Goal: Check status: Check status

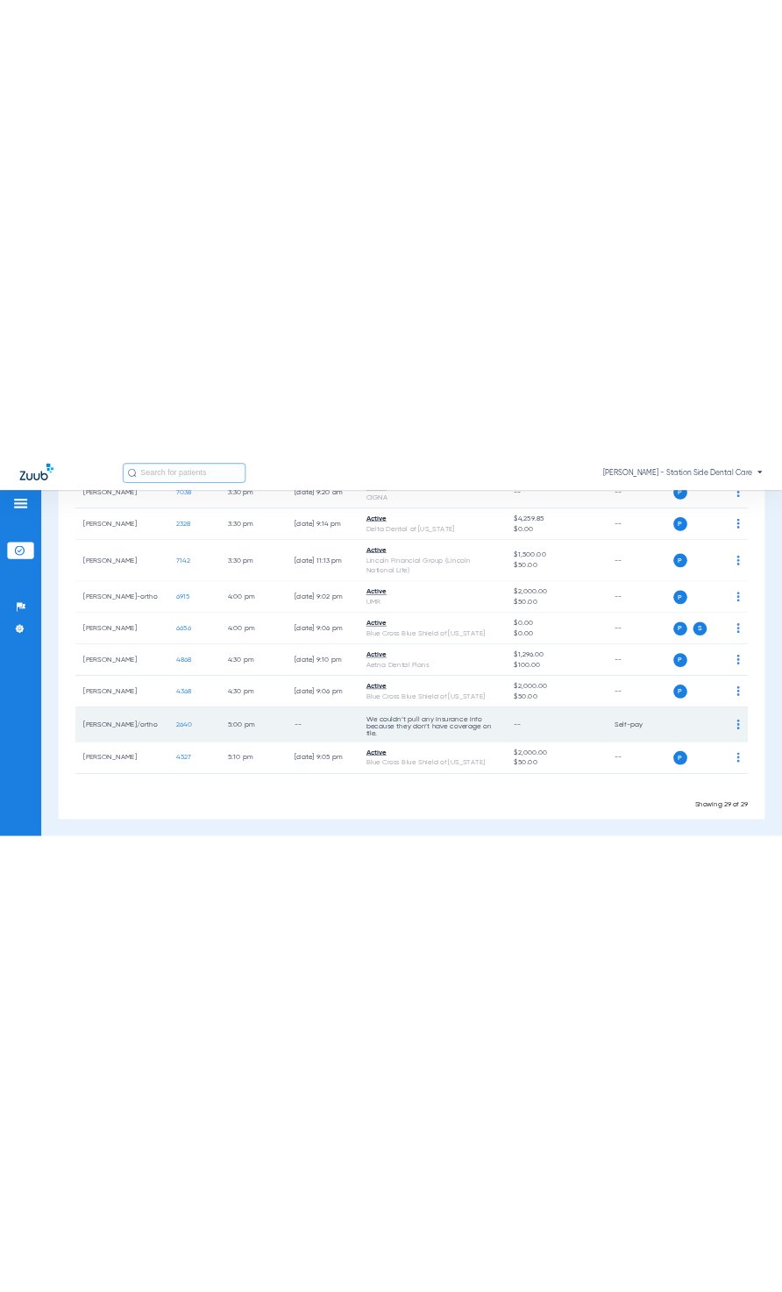
scroll to position [1463, 0]
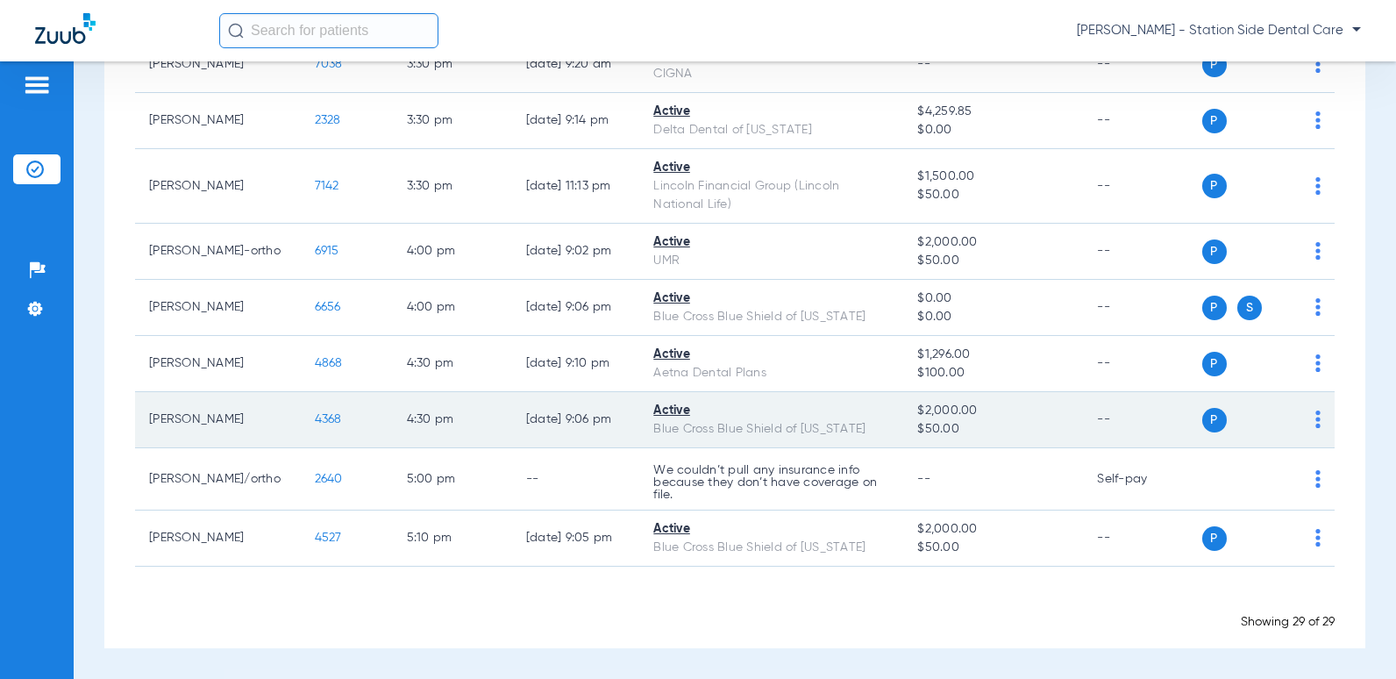
click at [315, 418] on span "4368" at bounding box center [328, 419] width 27 height 12
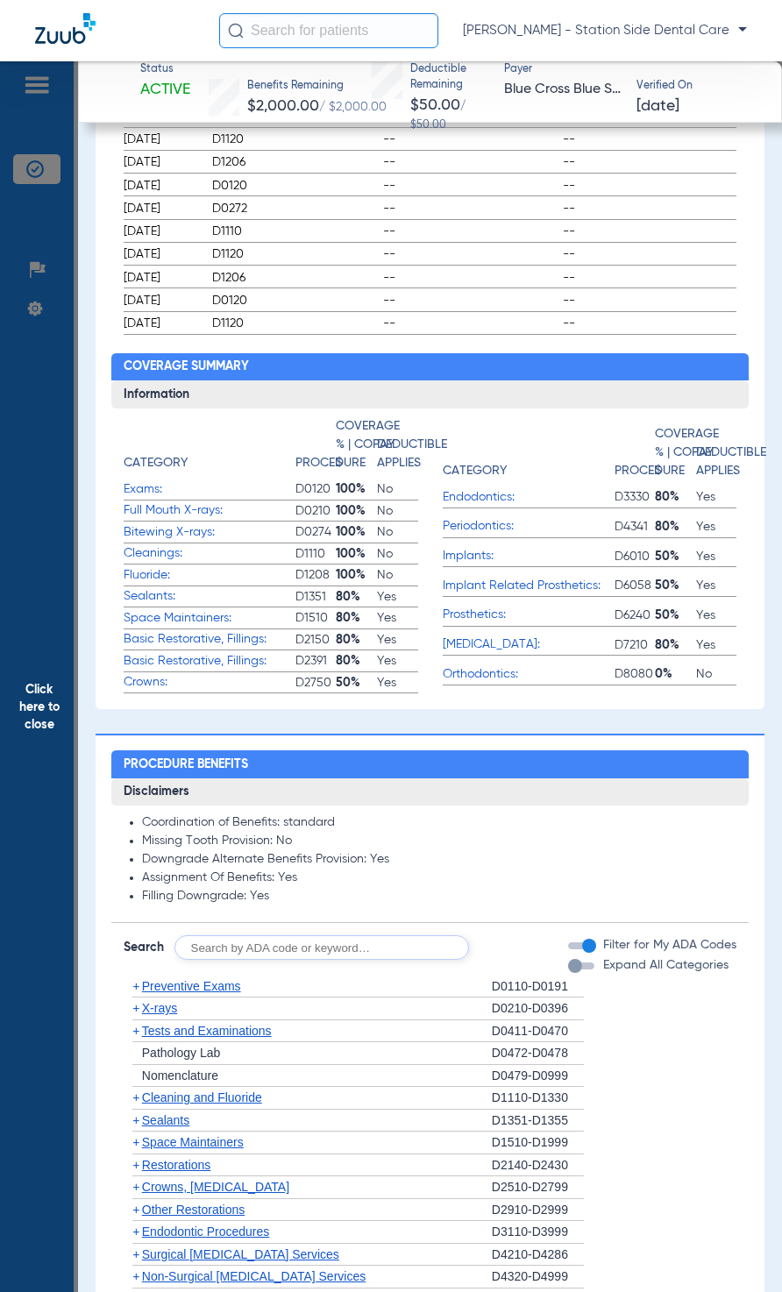
scroll to position [1140, 0]
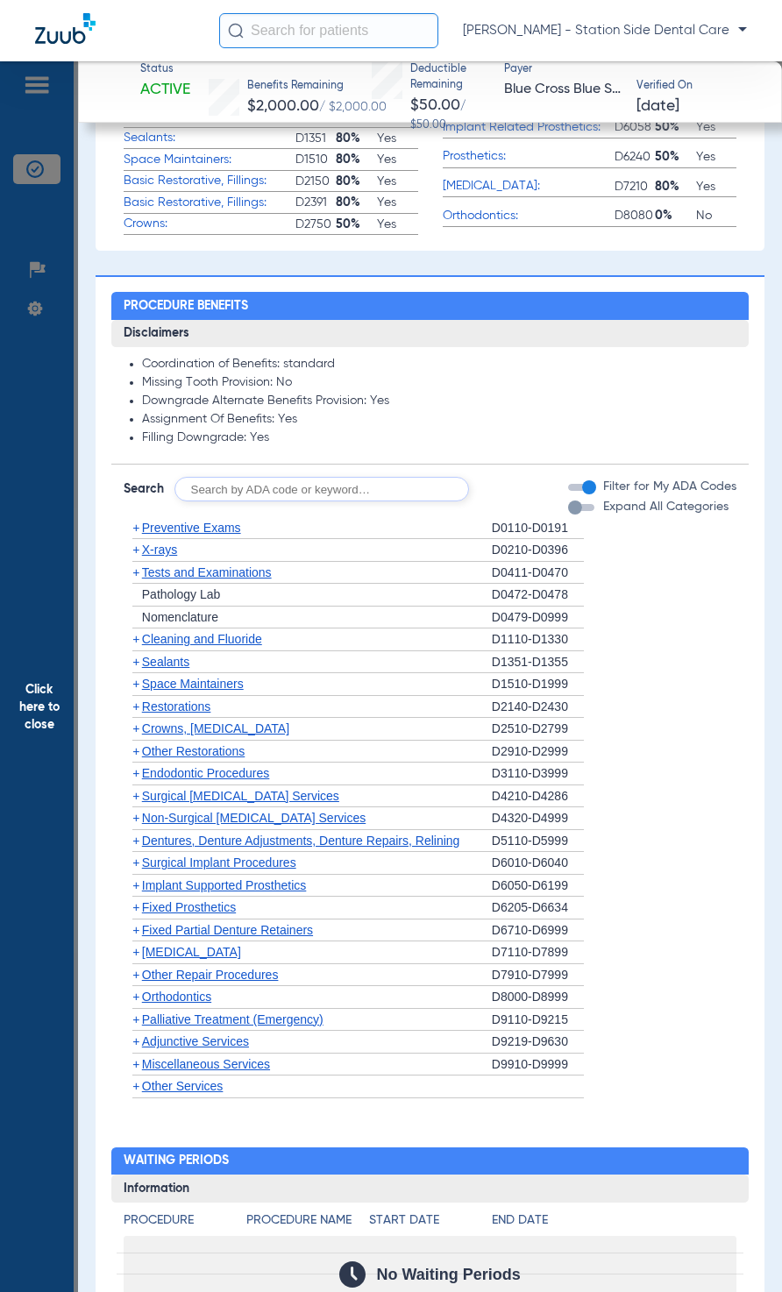
click at [568, 515] on div "button" at bounding box center [575, 508] width 14 height 14
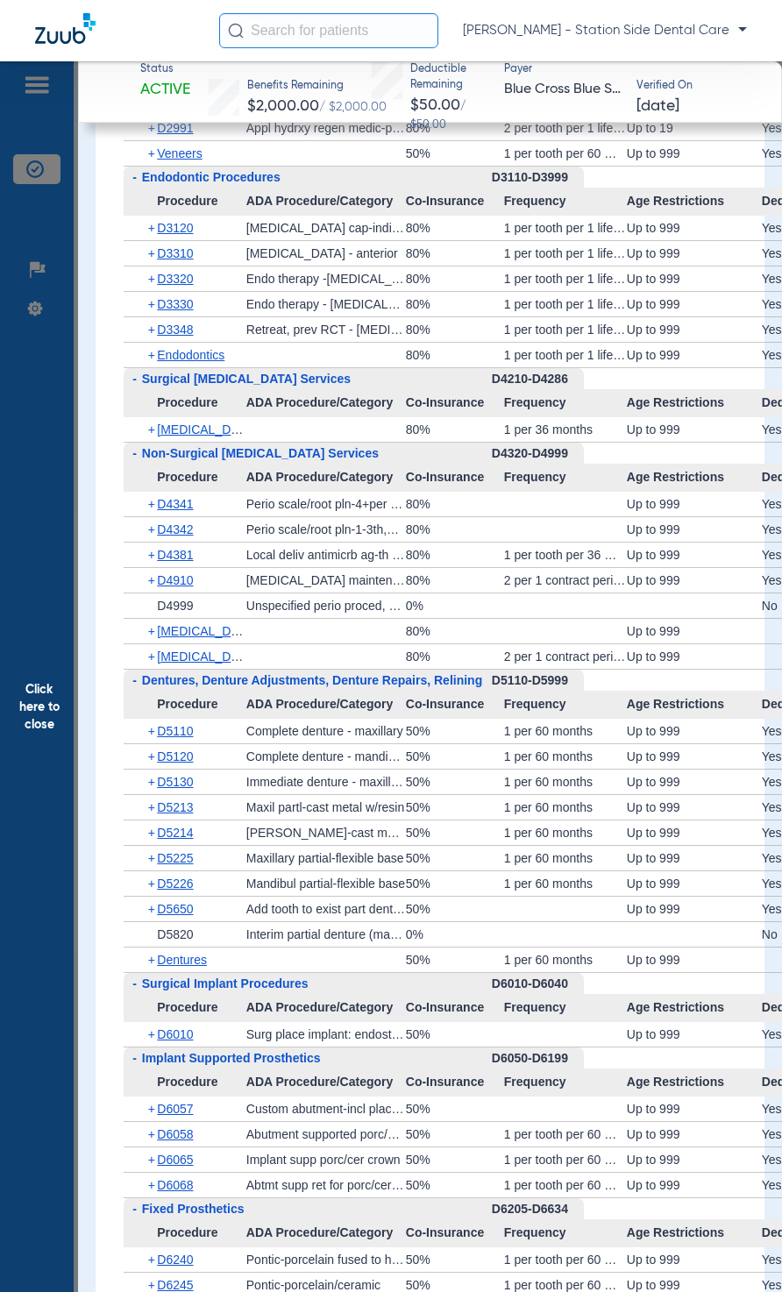
scroll to position [3332, 0]
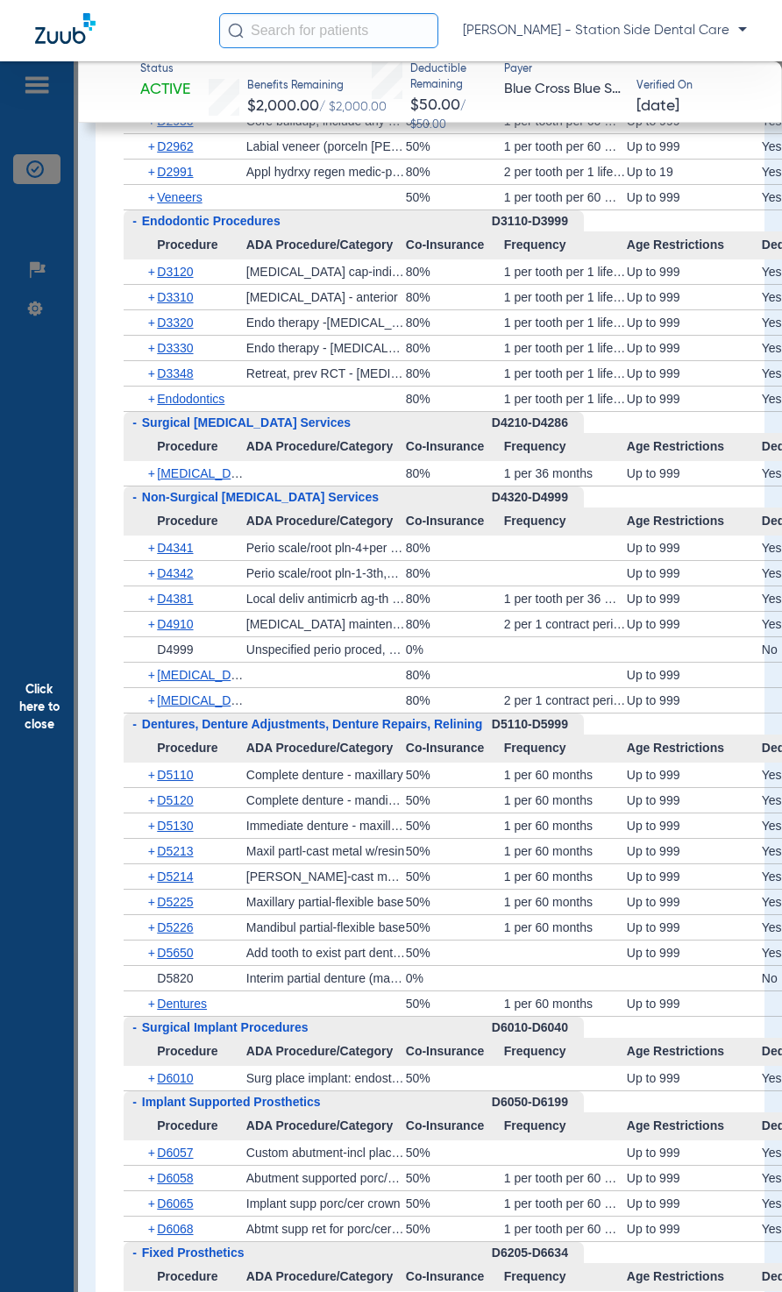
click at [152, 480] on span "+" at bounding box center [153, 473] width 10 height 25
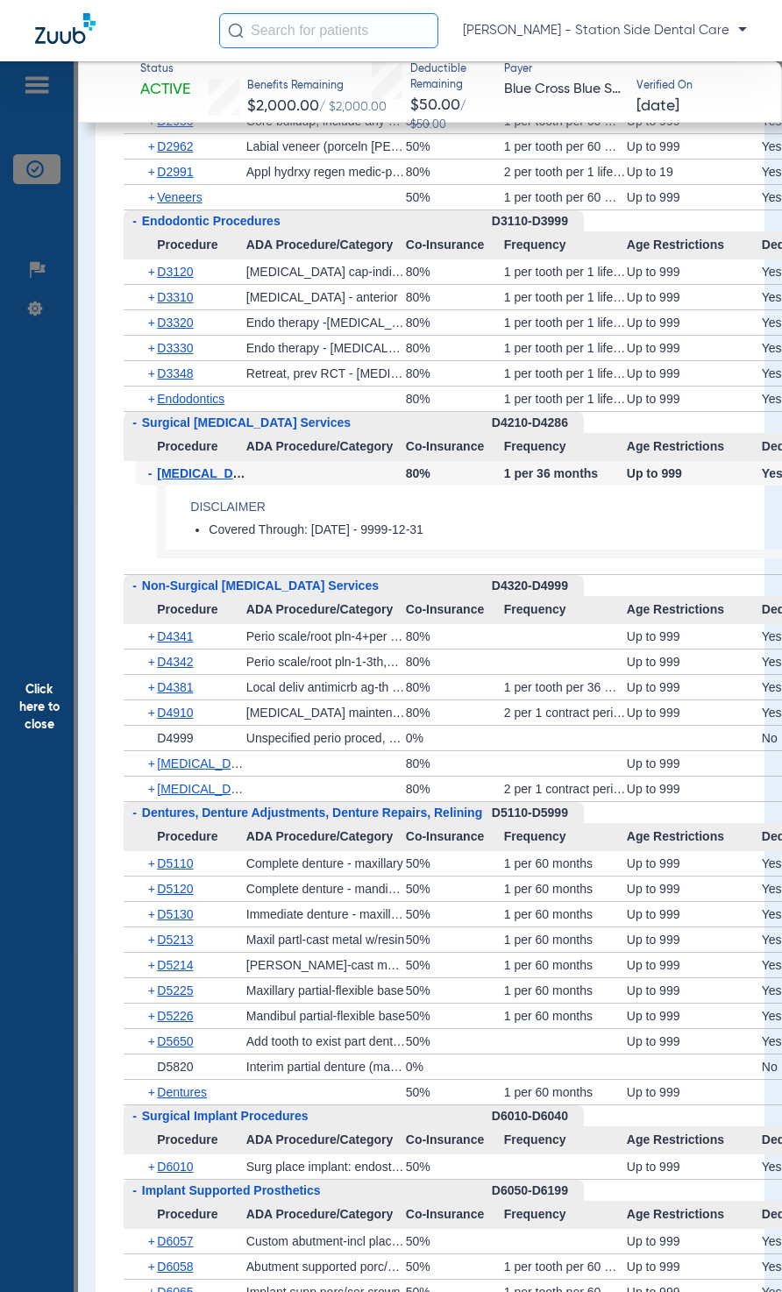
click at [151, 678] on span "+" at bounding box center [153, 763] width 10 height 25
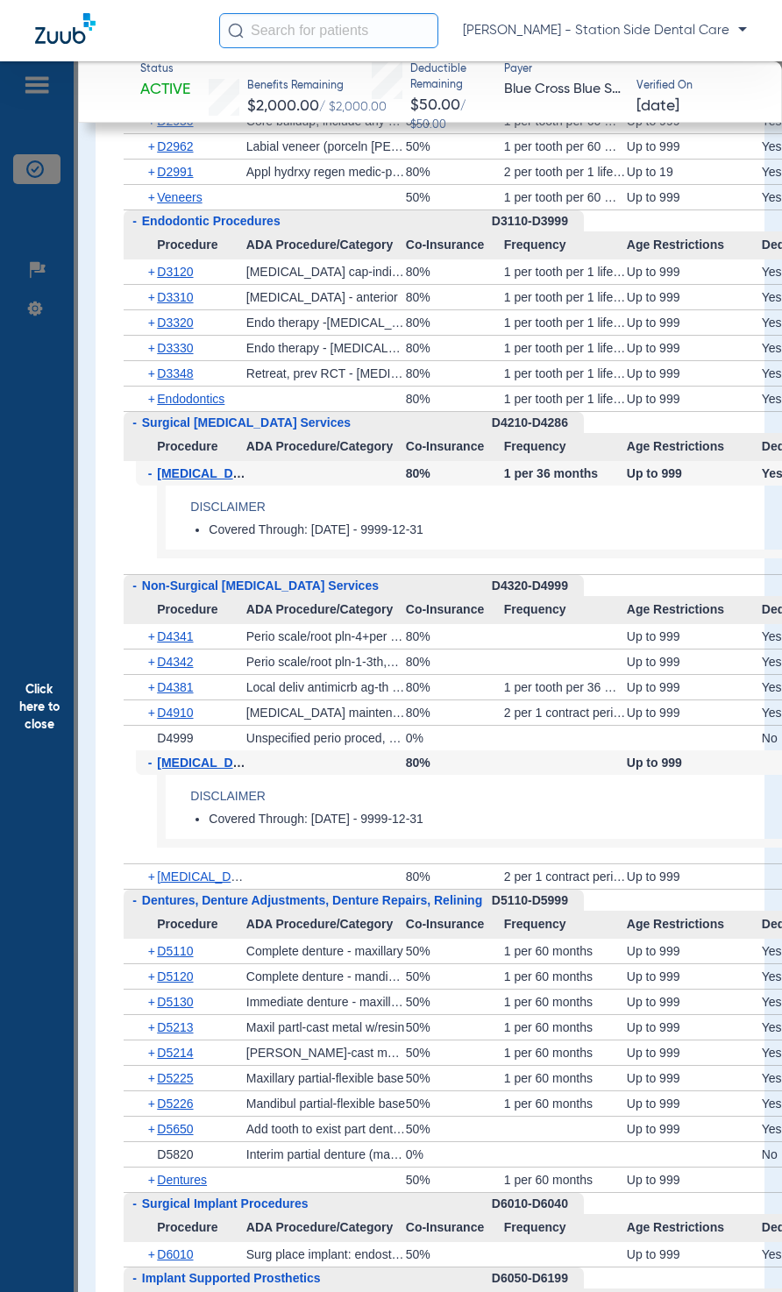
click at [151, 678] on span "+" at bounding box center [153, 877] width 10 height 25
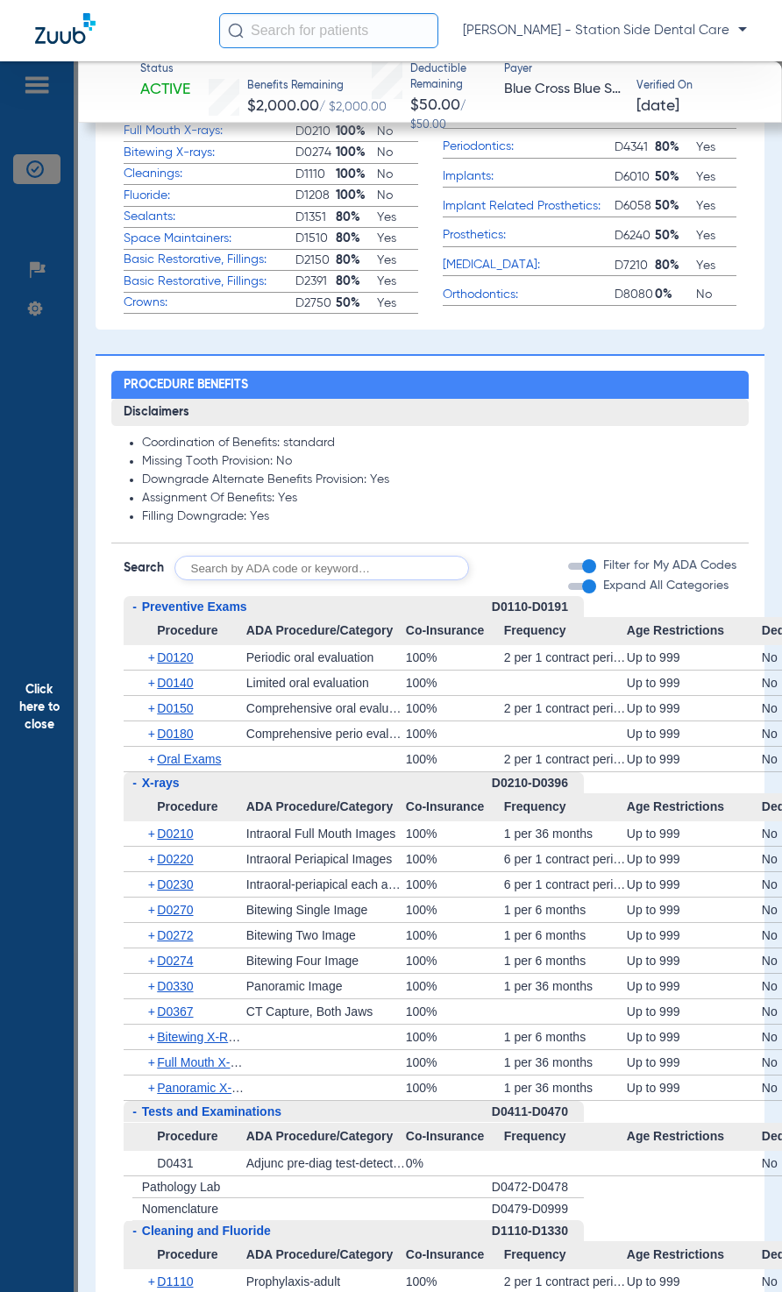
scroll to position [1140, 0]
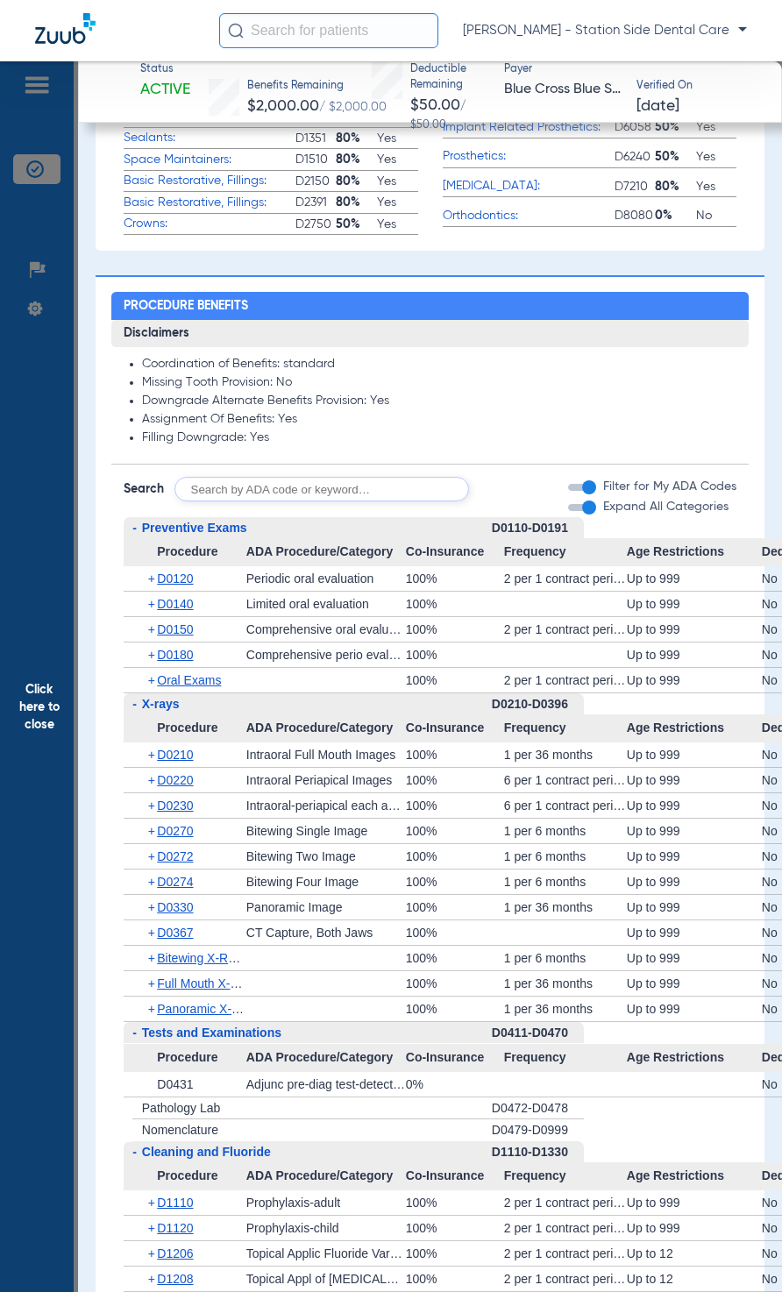
click at [388, 502] on input "text" at bounding box center [321, 489] width 295 height 25
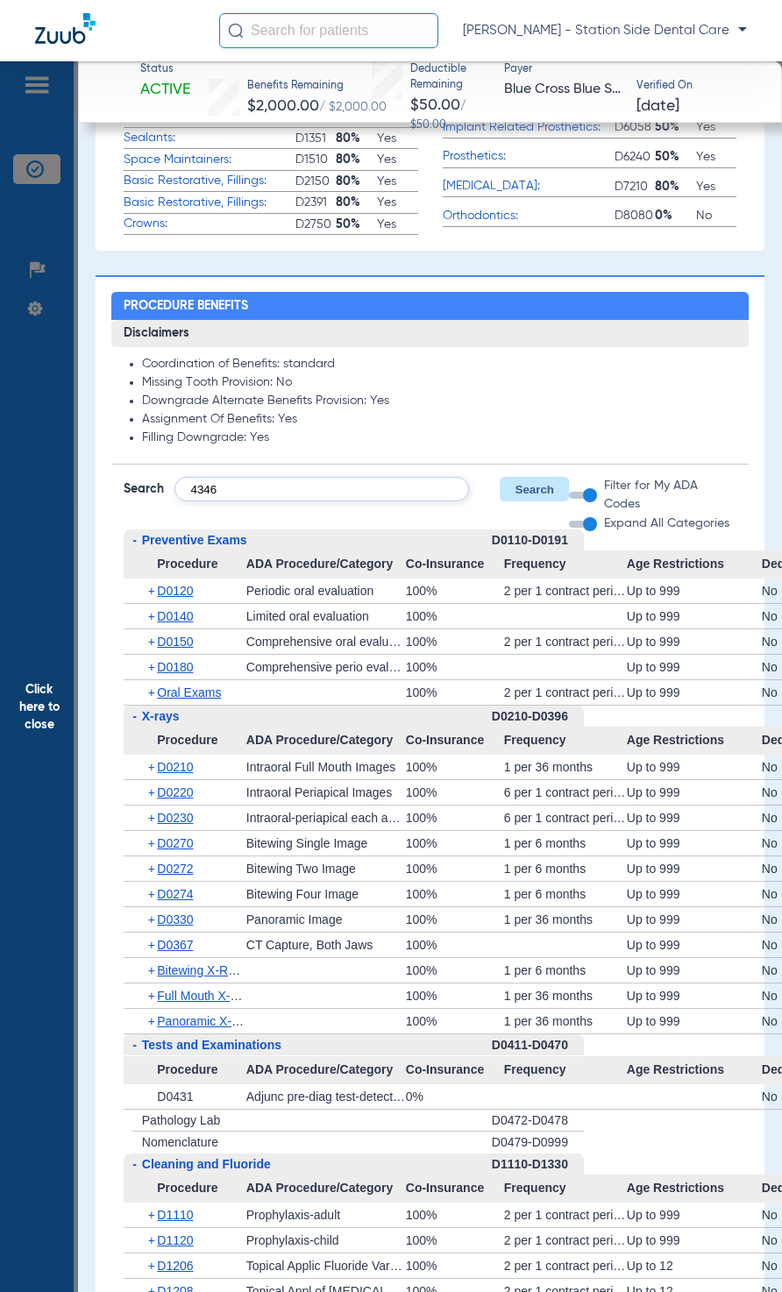
type input "4346"
click button "Search" at bounding box center [534, 489] width 69 height 25
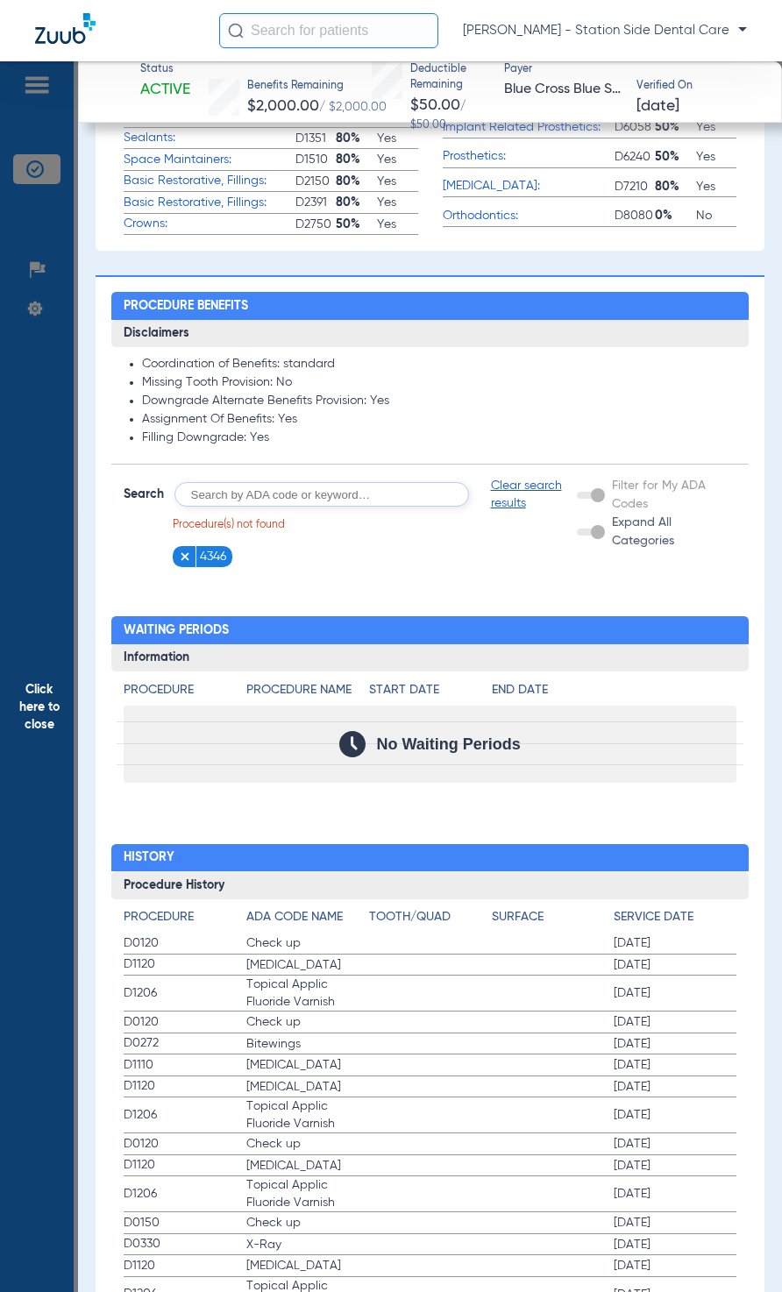
click at [238, 499] on input "text" at bounding box center [321, 494] width 295 height 25
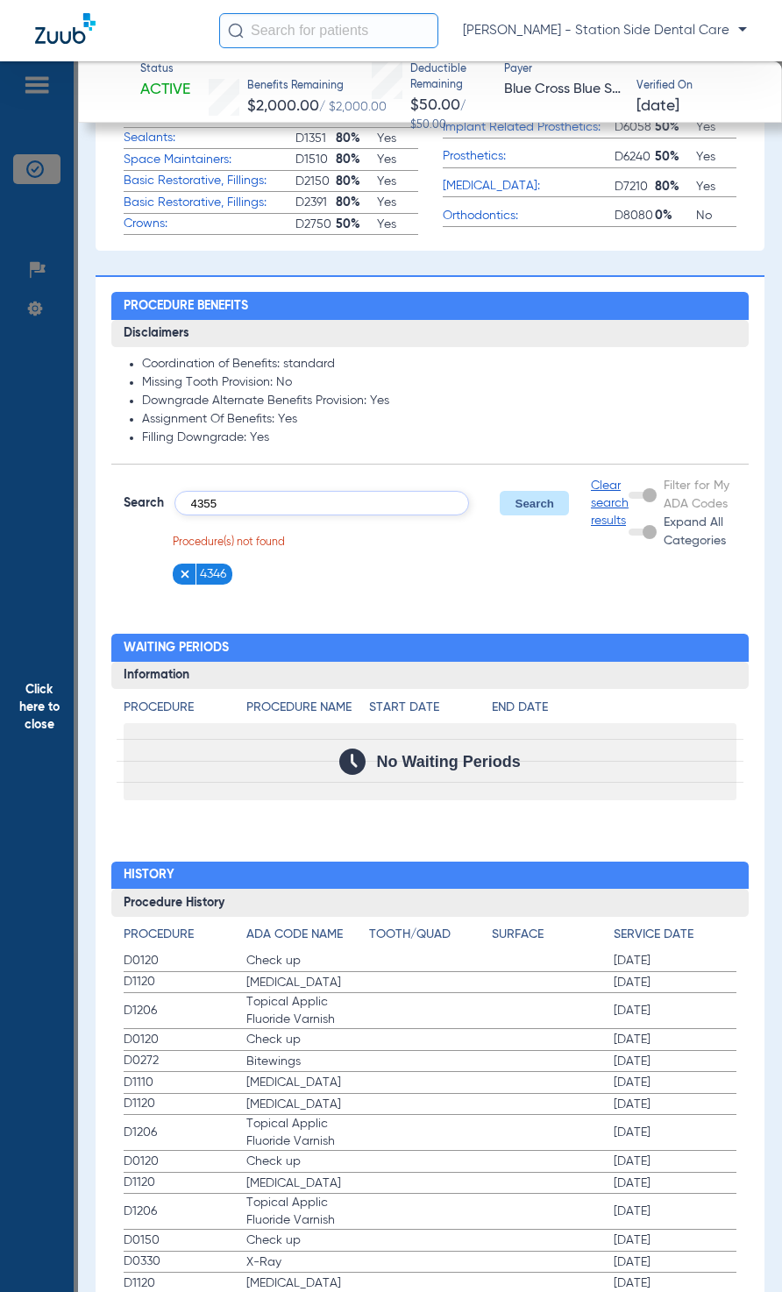
type input "4355"
click button "Search" at bounding box center [534, 503] width 69 height 25
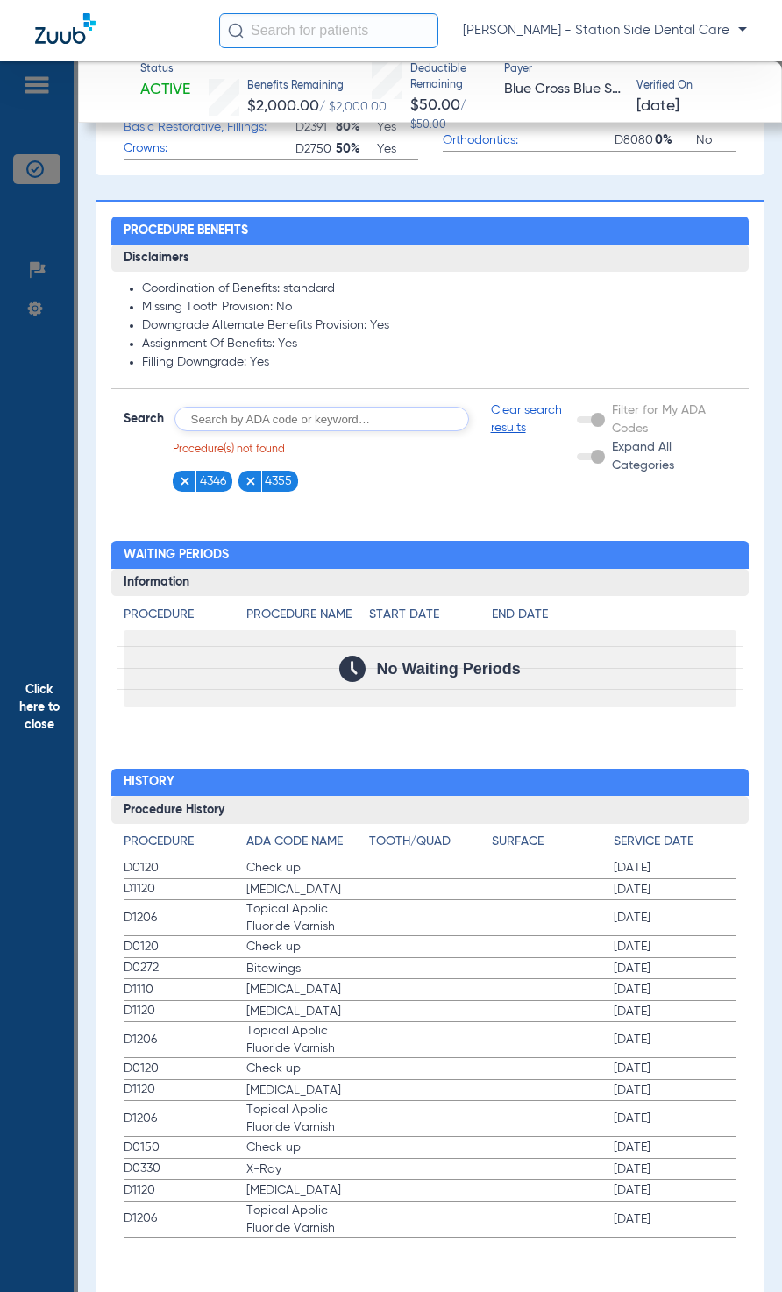
scroll to position [1225, 0]
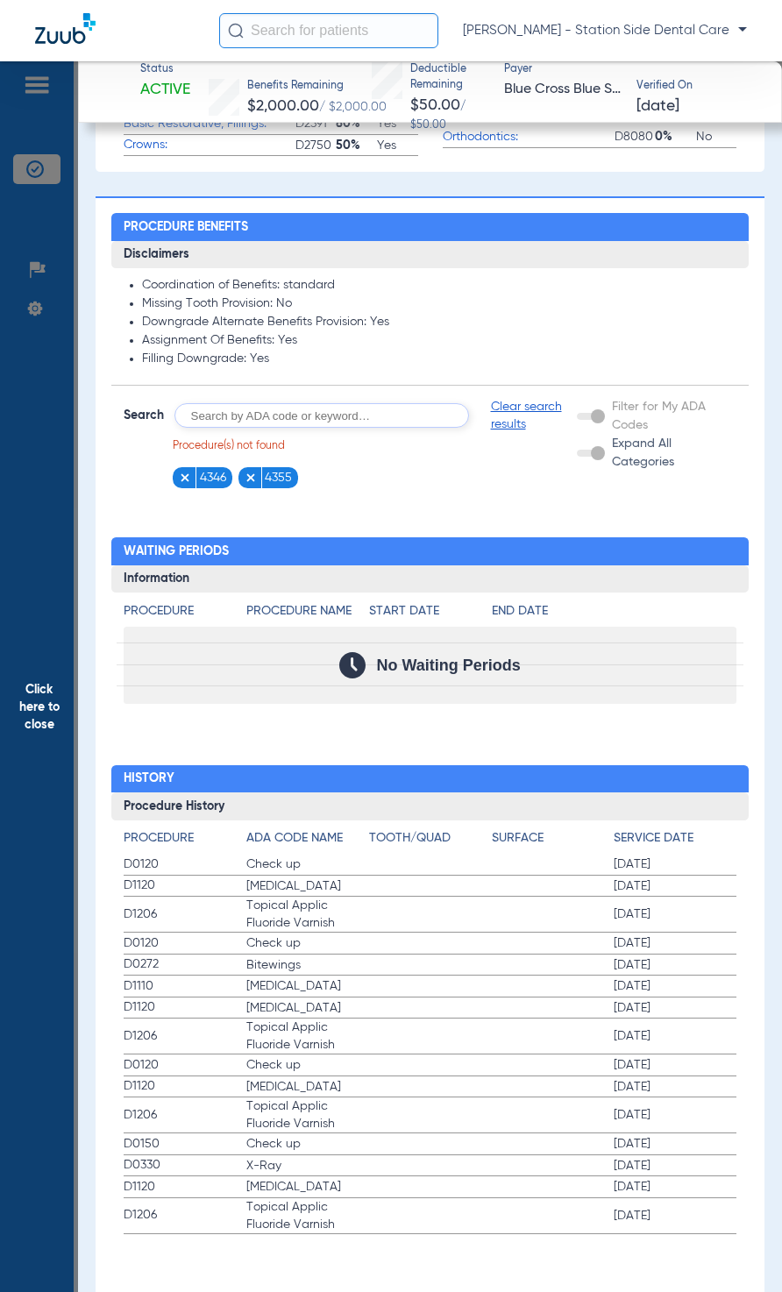
click at [323, 419] on input "text" at bounding box center [321, 415] width 295 height 25
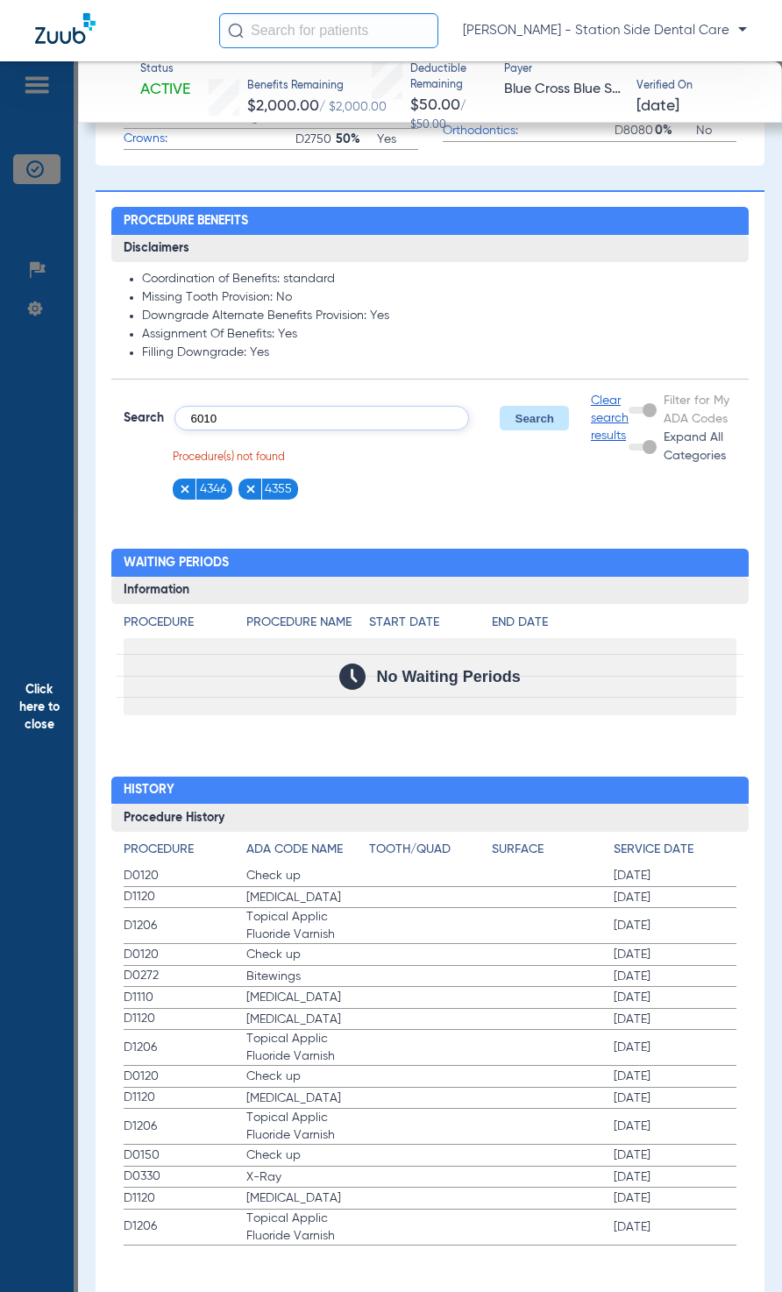
type input "6010"
click button "Search" at bounding box center [534, 418] width 69 height 25
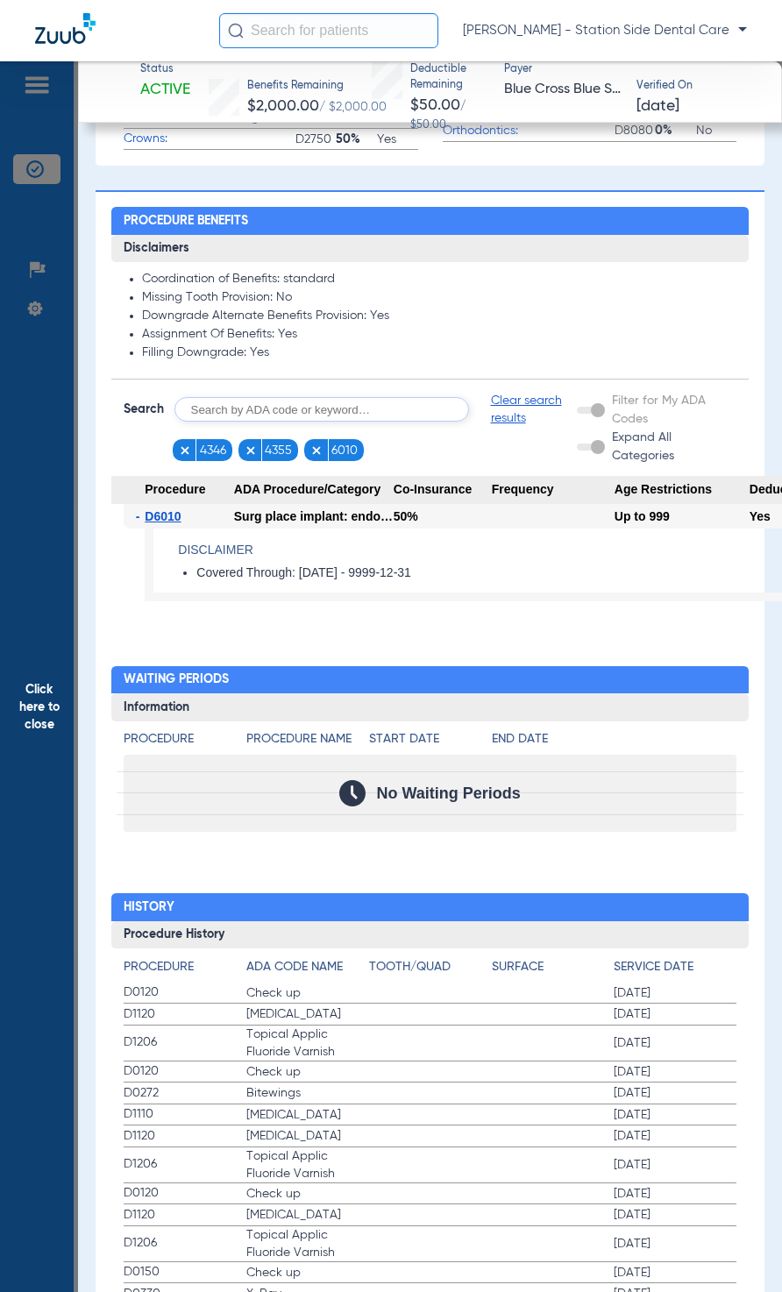
click at [308, 414] on input "text" at bounding box center [321, 409] width 295 height 25
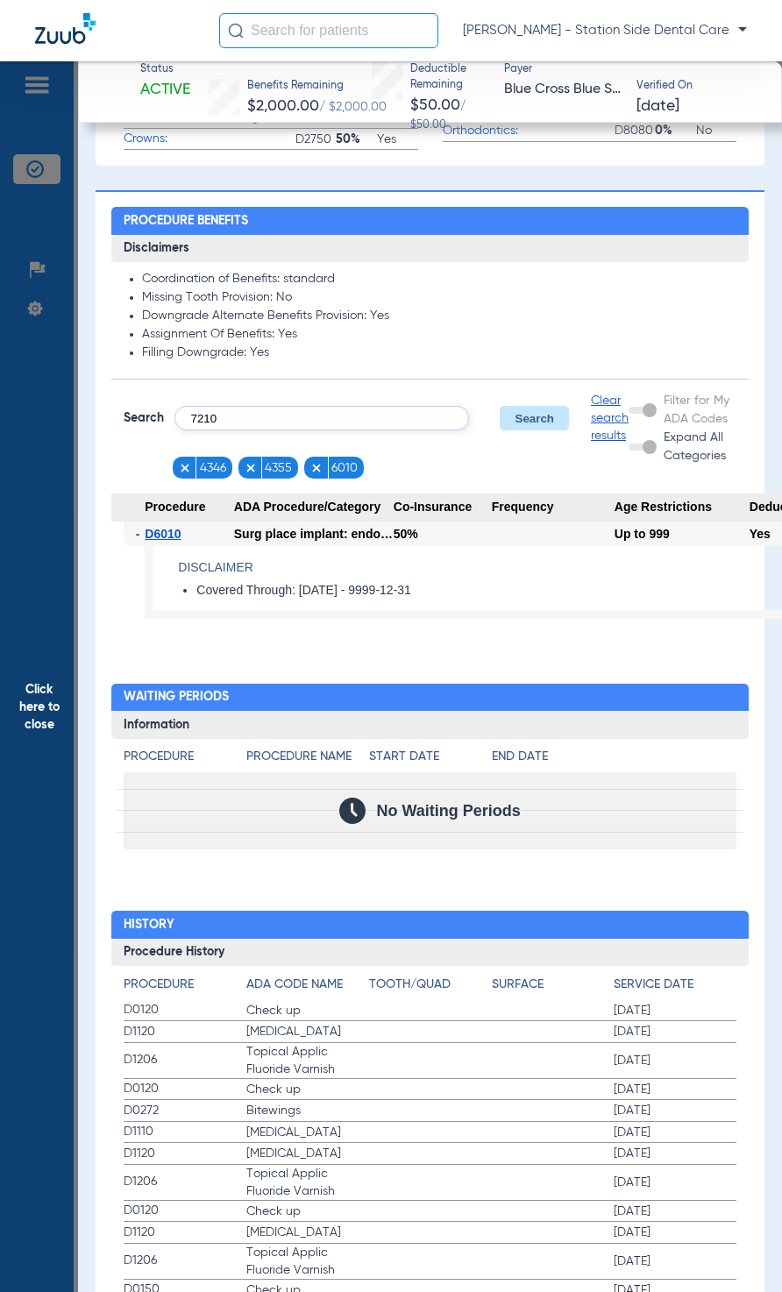
type input "7210"
click button "Search" at bounding box center [534, 418] width 69 height 25
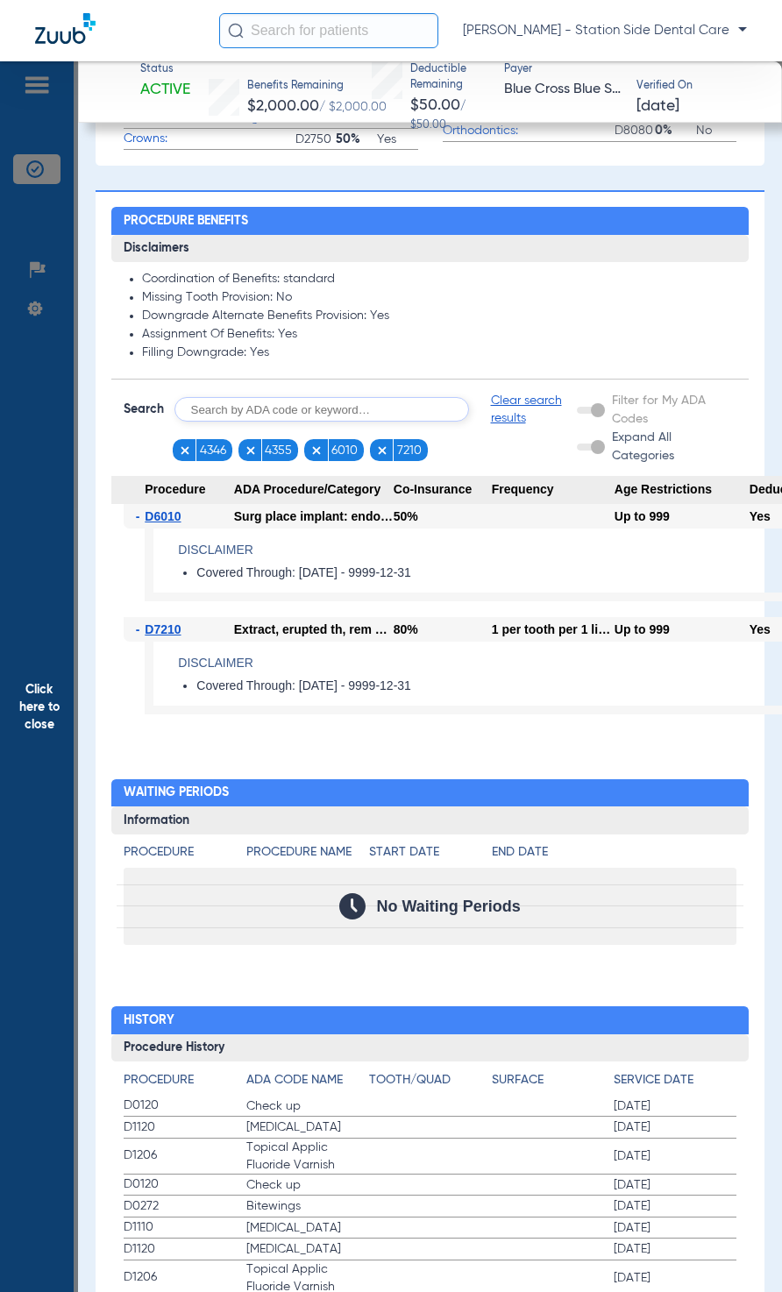
click at [333, 414] on input "text" at bounding box center [321, 409] width 295 height 25
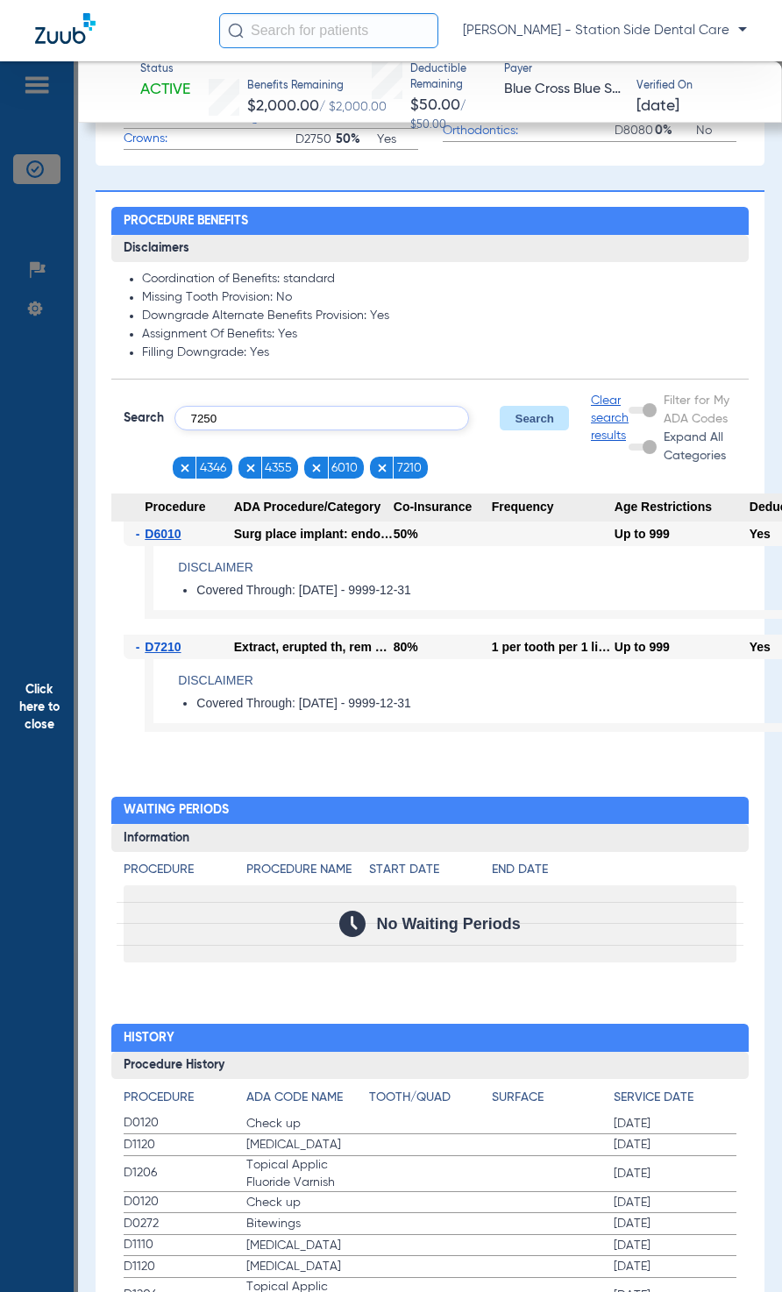
type input "7250"
click button "Search" at bounding box center [534, 418] width 69 height 25
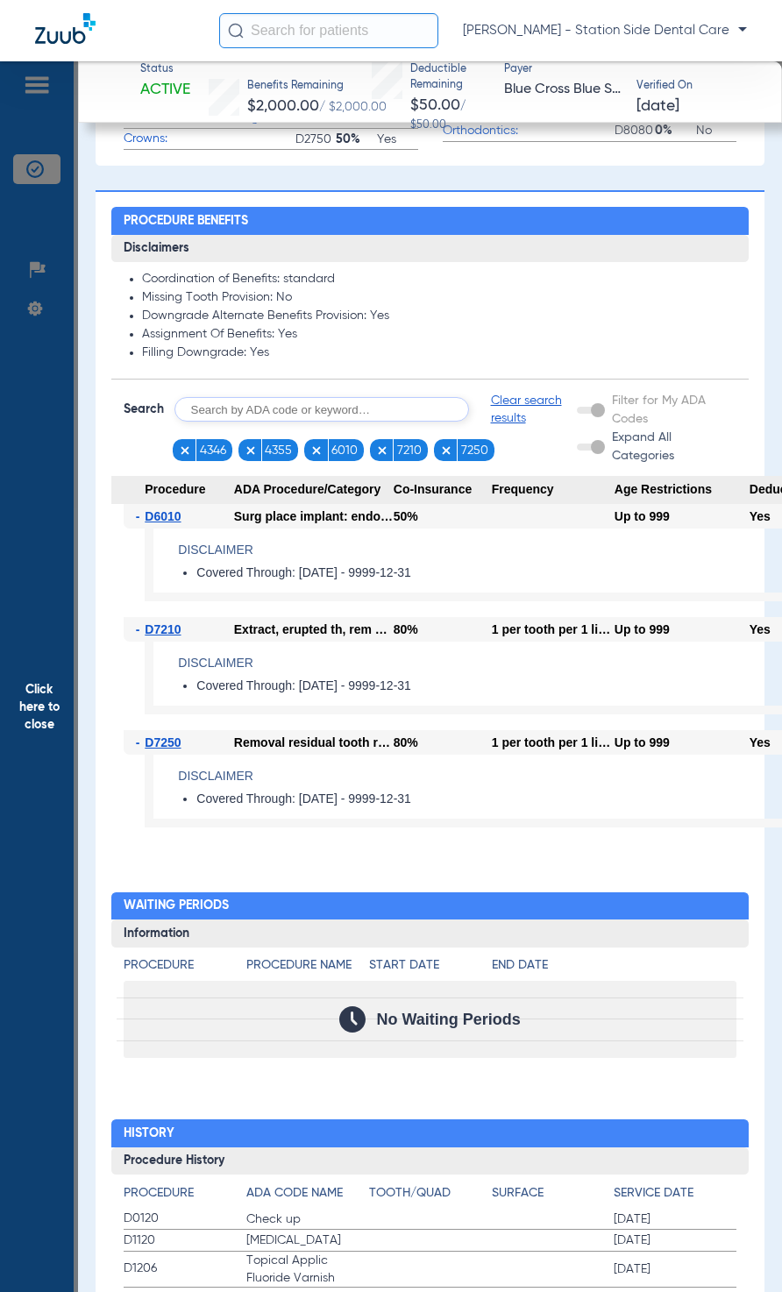
click at [307, 416] on input "text" at bounding box center [321, 409] width 295 height 25
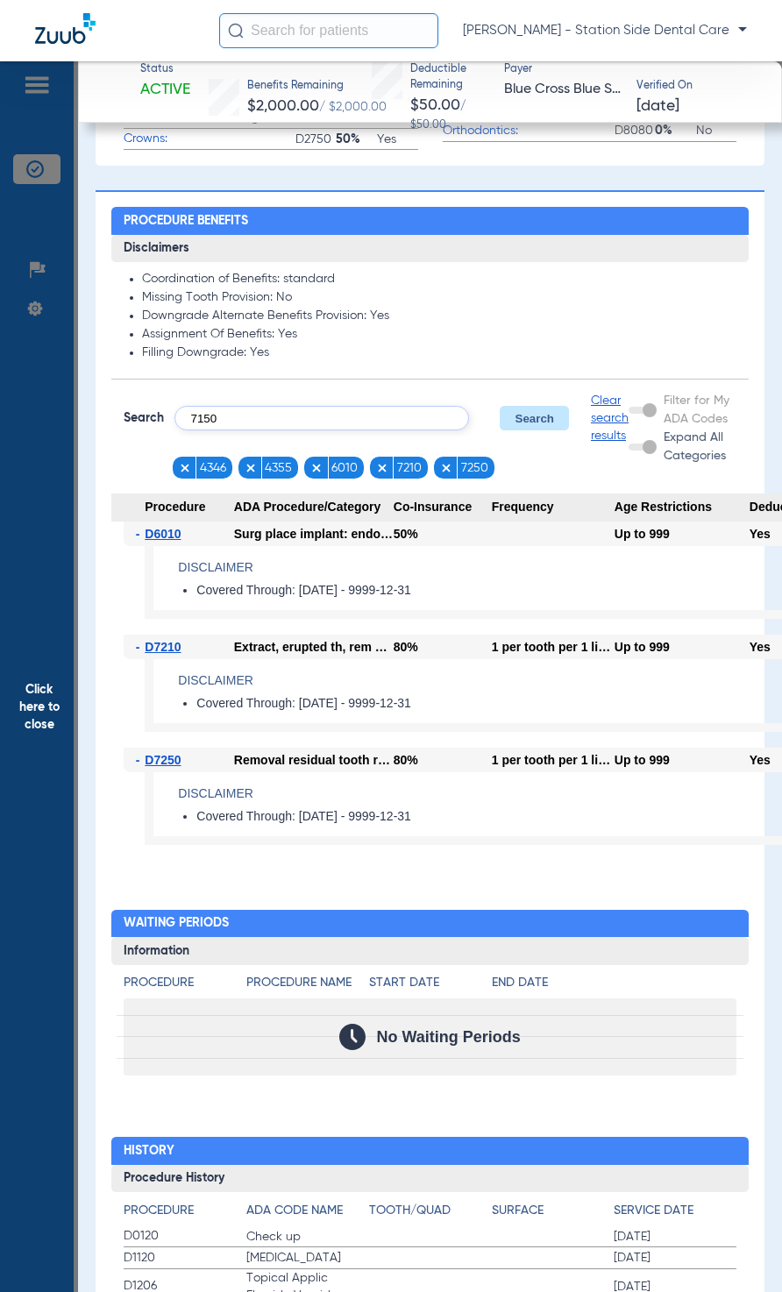
type input "7150"
click button "Search" at bounding box center [534, 418] width 69 height 25
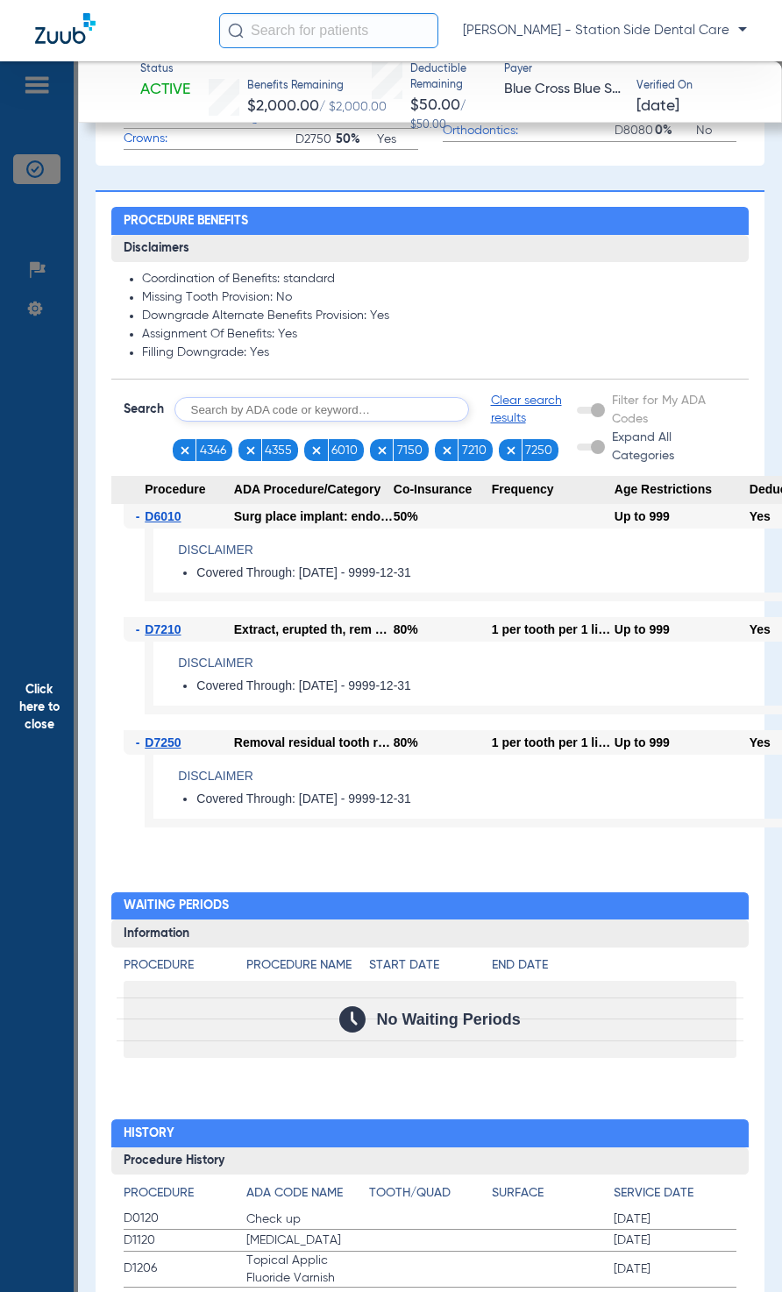
click at [305, 410] on input "text" at bounding box center [321, 409] width 295 height 25
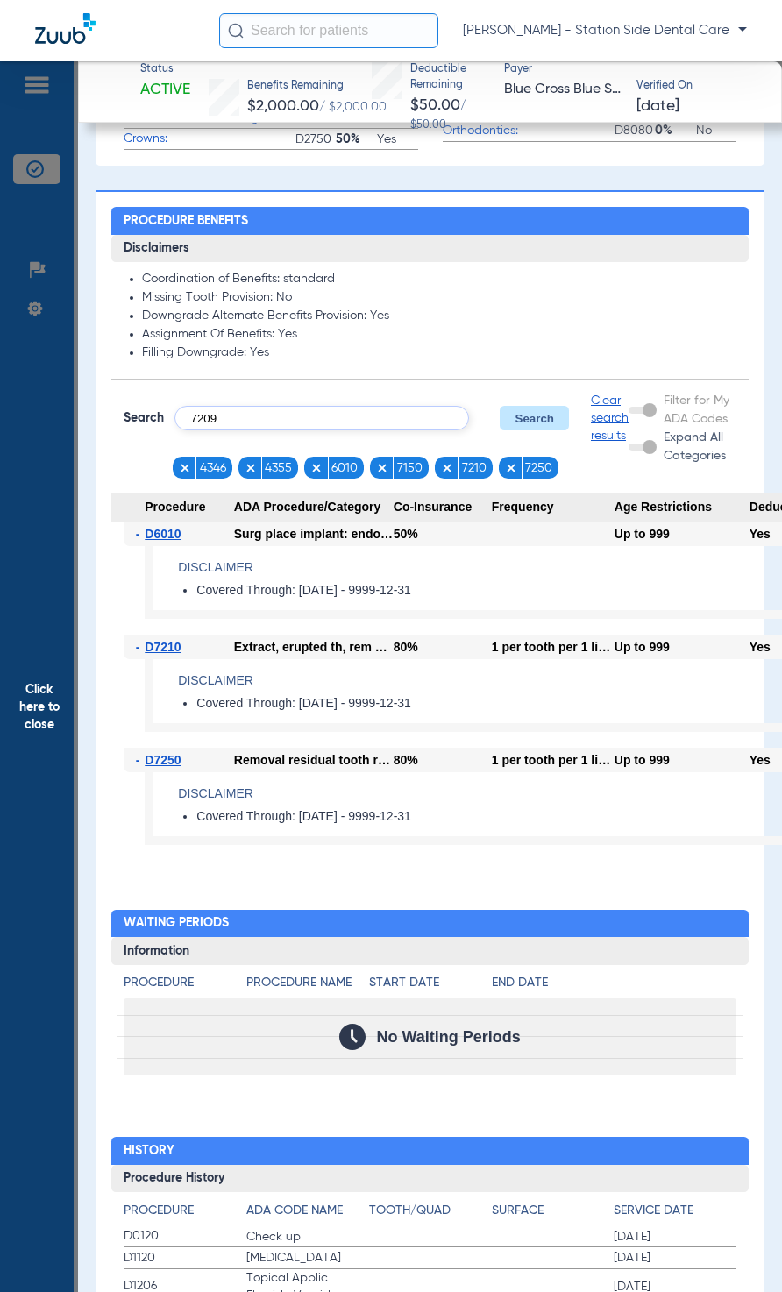
type input "7209"
click button "Search" at bounding box center [534, 418] width 69 height 25
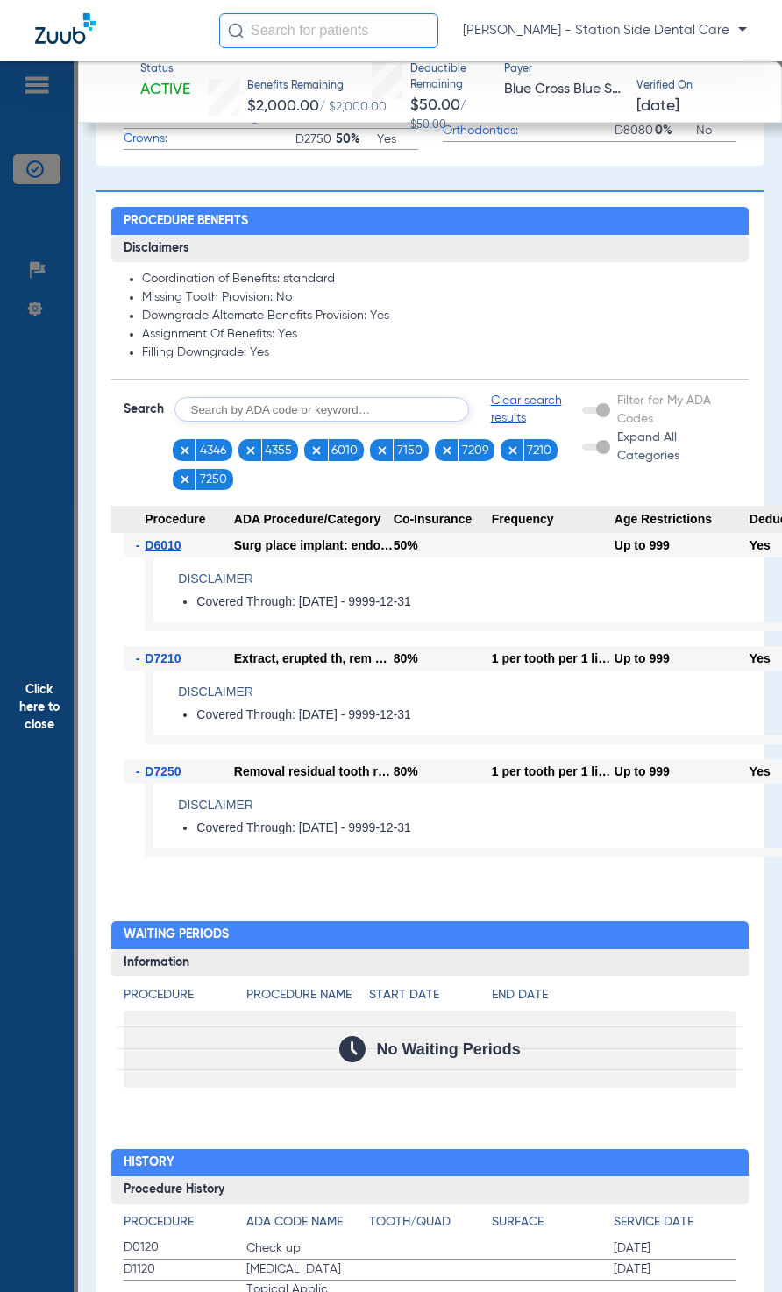
click at [518, 407] on span "Clear search results" at bounding box center [537, 409] width 92 height 35
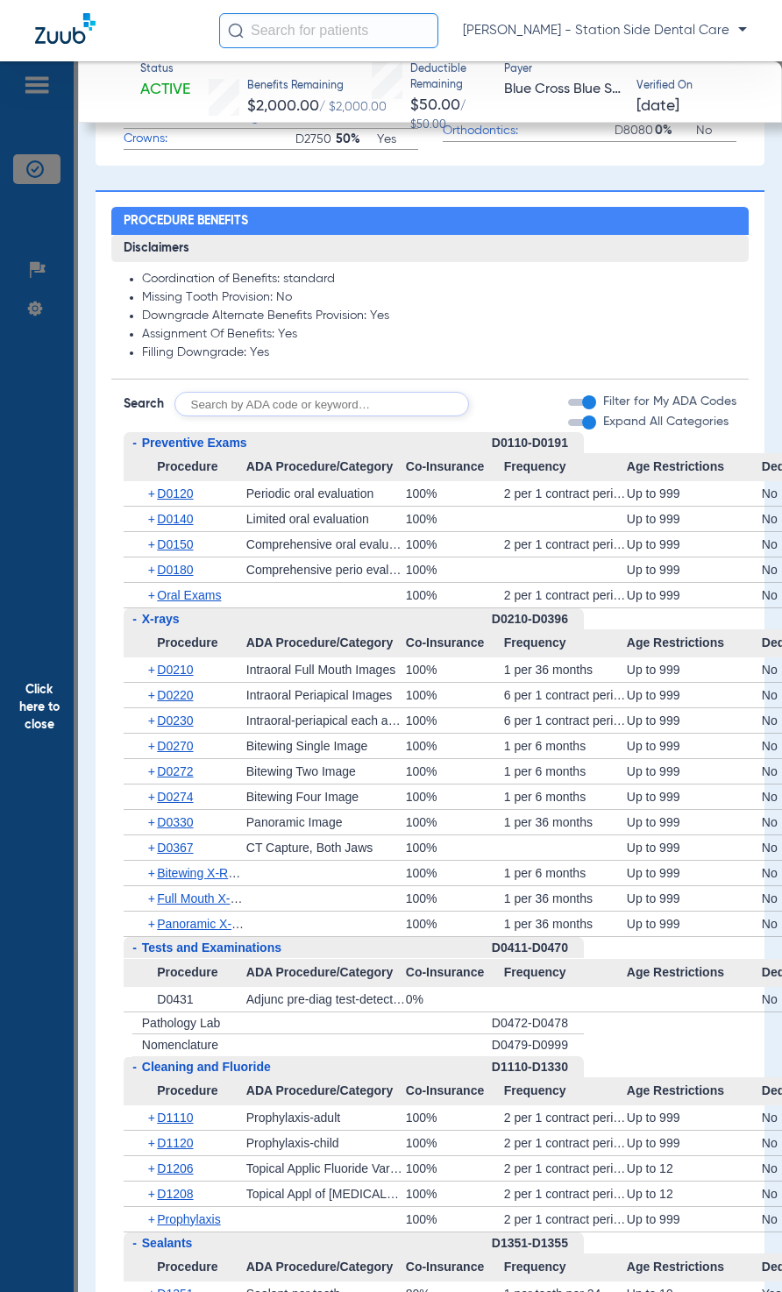
click at [308, 402] on input "text" at bounding box center [321, 404] width 295 height 25
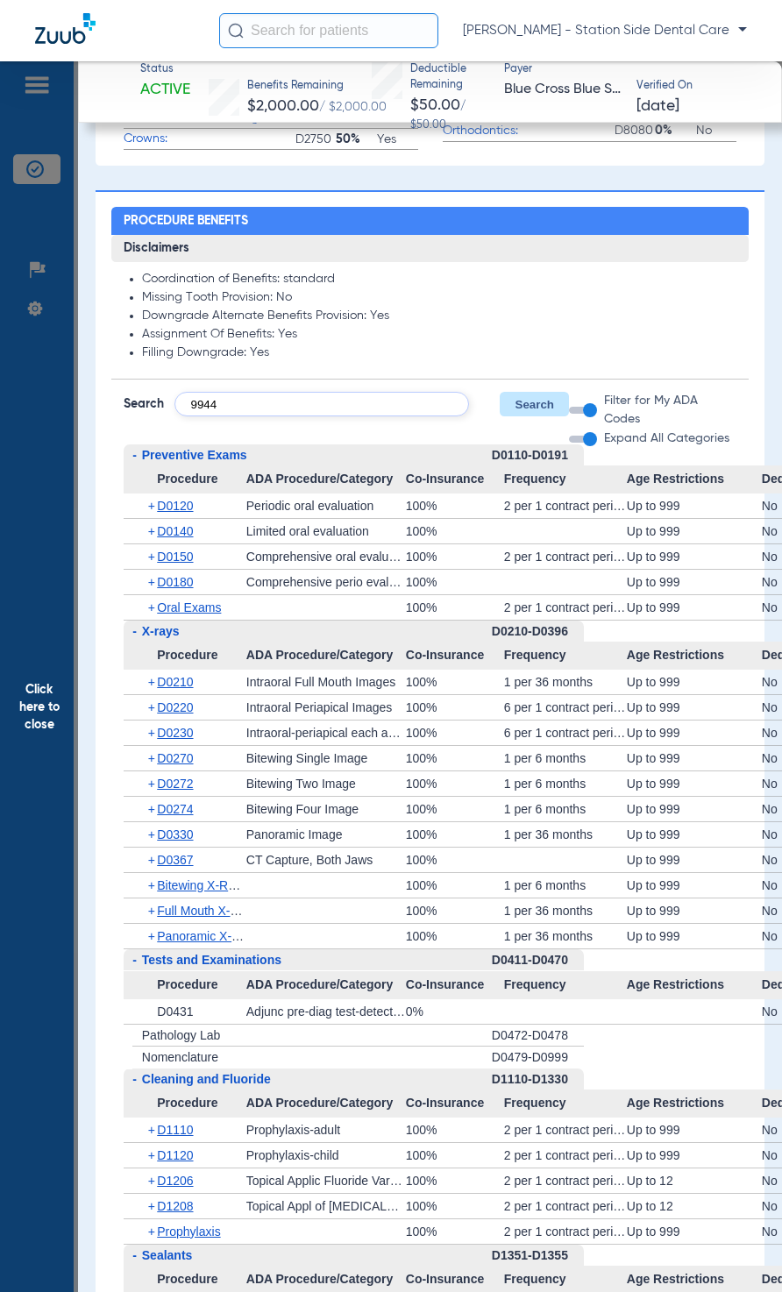
type input "9944"
click button "Search" at bounding box center [534, 404] width 69 height 25
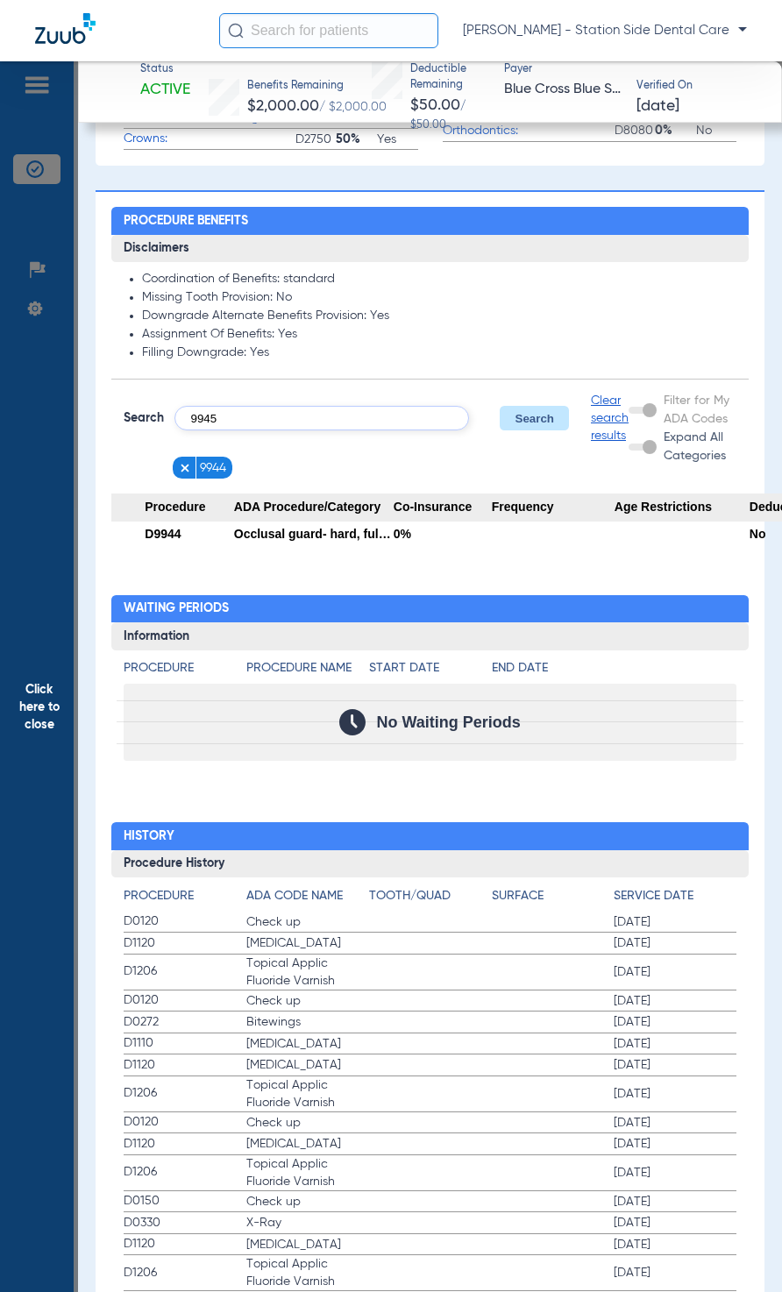
type input "9945"
click button "Search" at bounding box center [534, 418] width 69 height 25
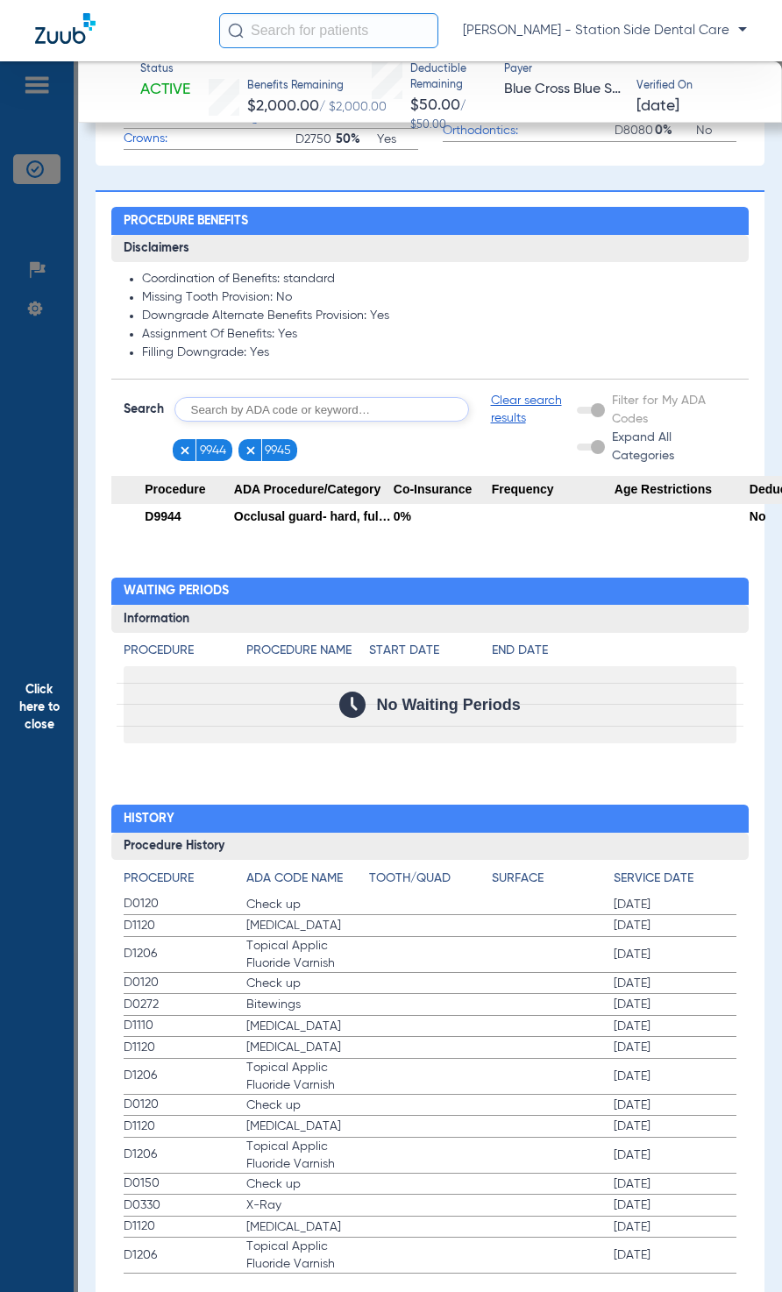
click at [317, 413] on input "text" at bounding box center [321, 409] width 295 height 25
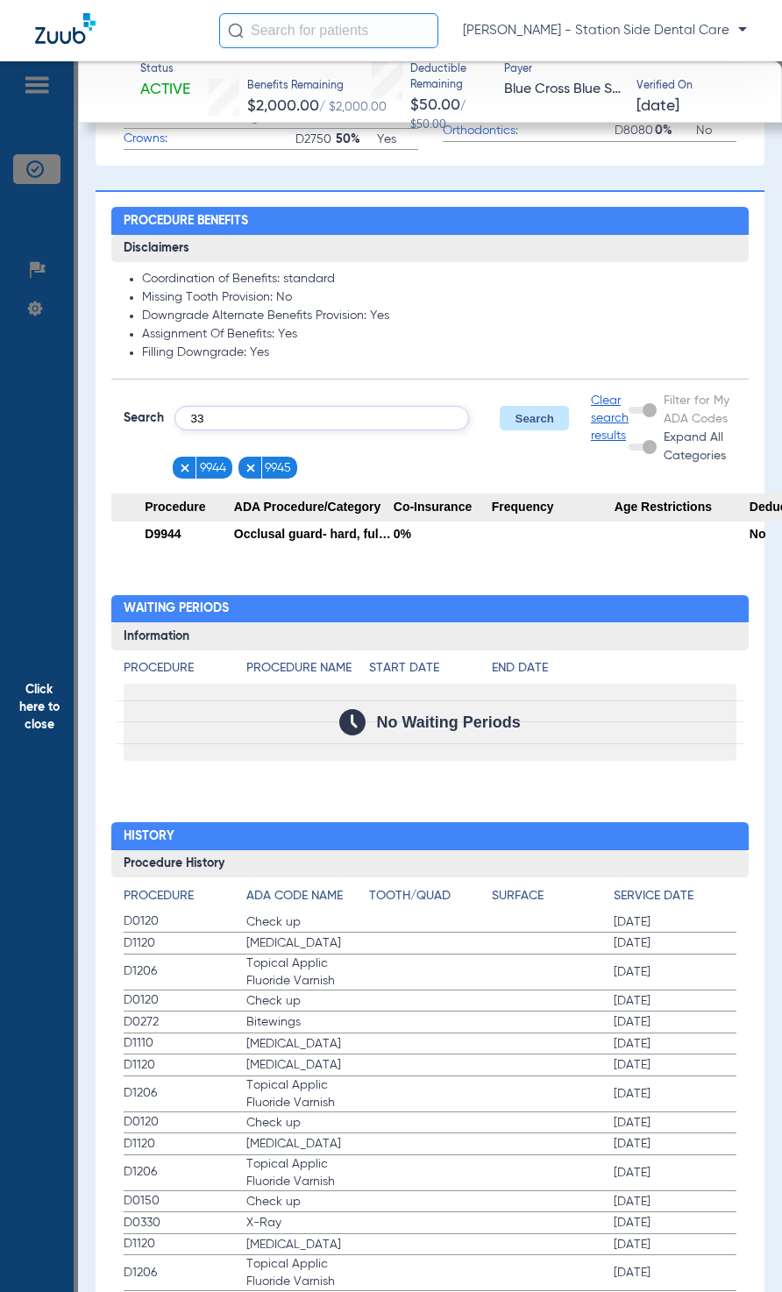
type input "3"
type input "0330"
click button "Search" at bounding box center [534, 418] width 69 height 25
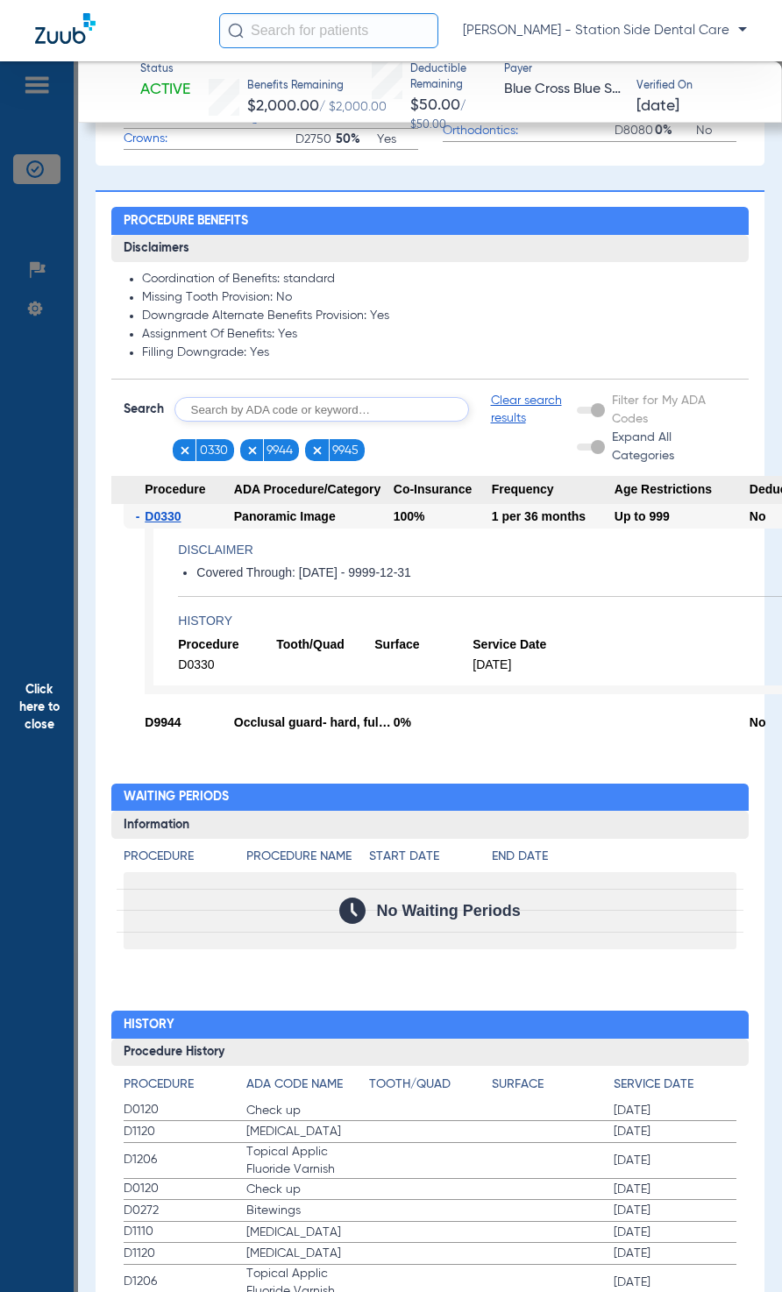
click at [501, 415] on span "Clear search results" at bounding box center [534, 409] width 86 height 35
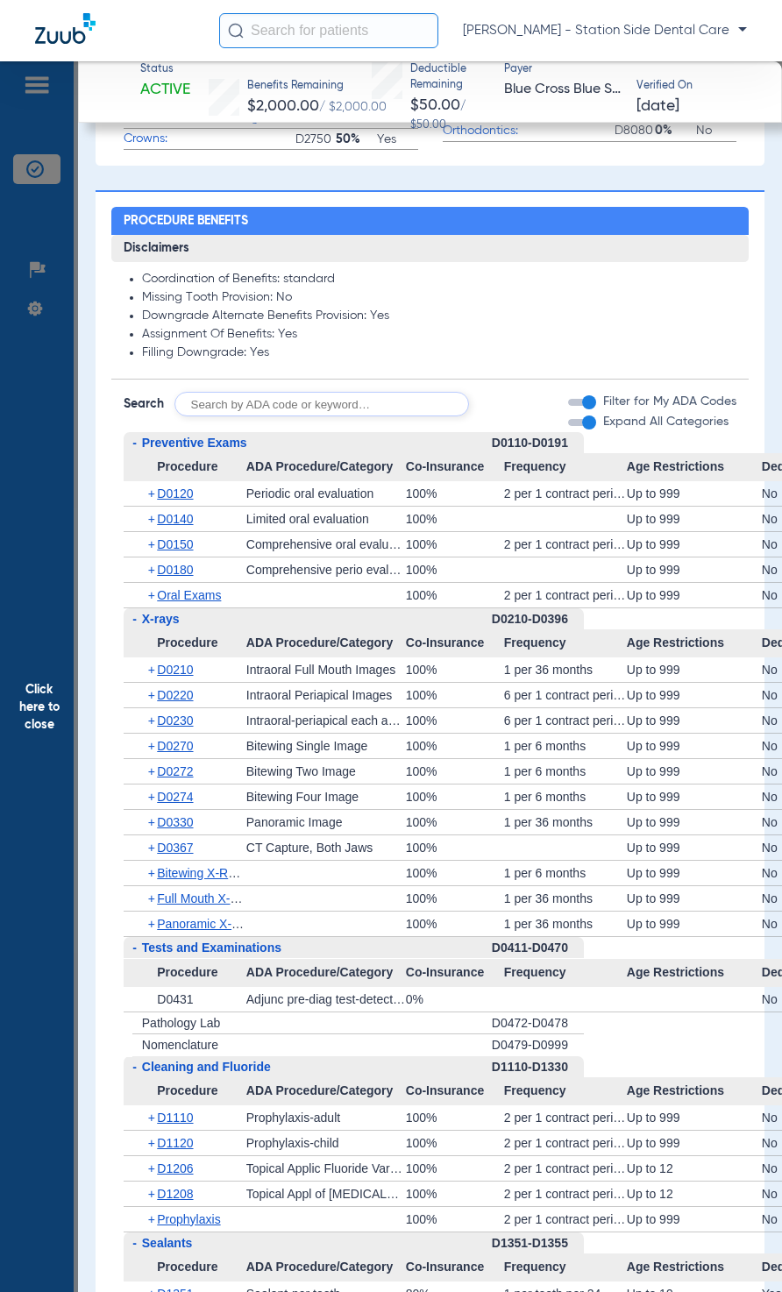
click at [287, 415] on input "text" at bounding box center [321, 404] width 295 height 25
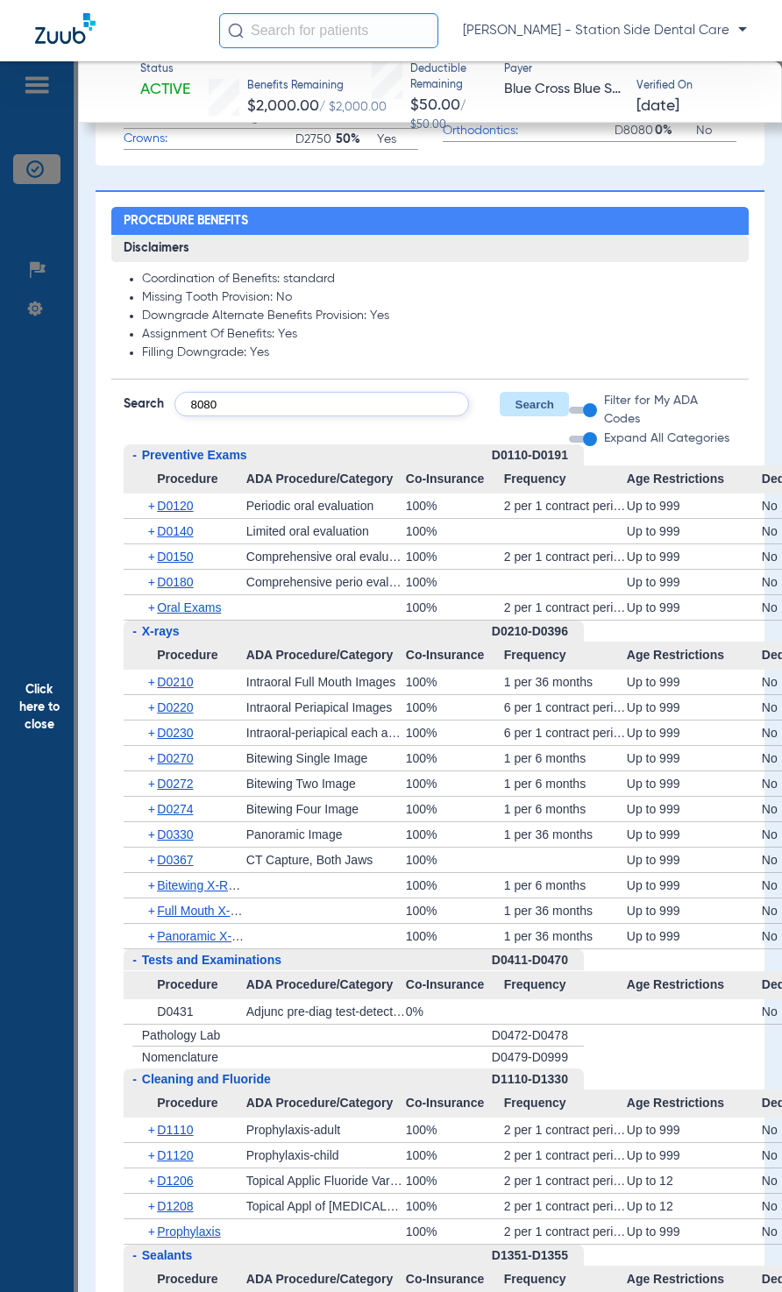
type input "8080"
click button "Search" at bounding box center [534, 404] width 69 height 25
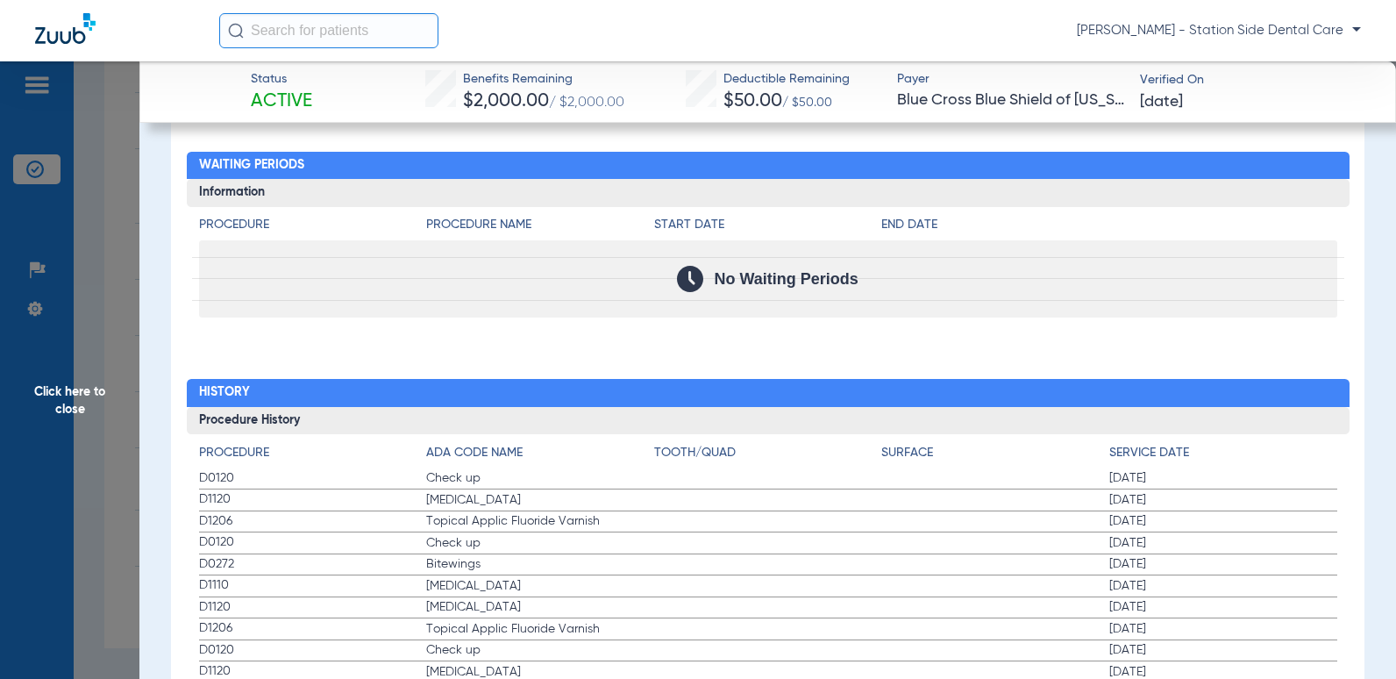
scroll to position [781, 0]
